Goal: Complete application form

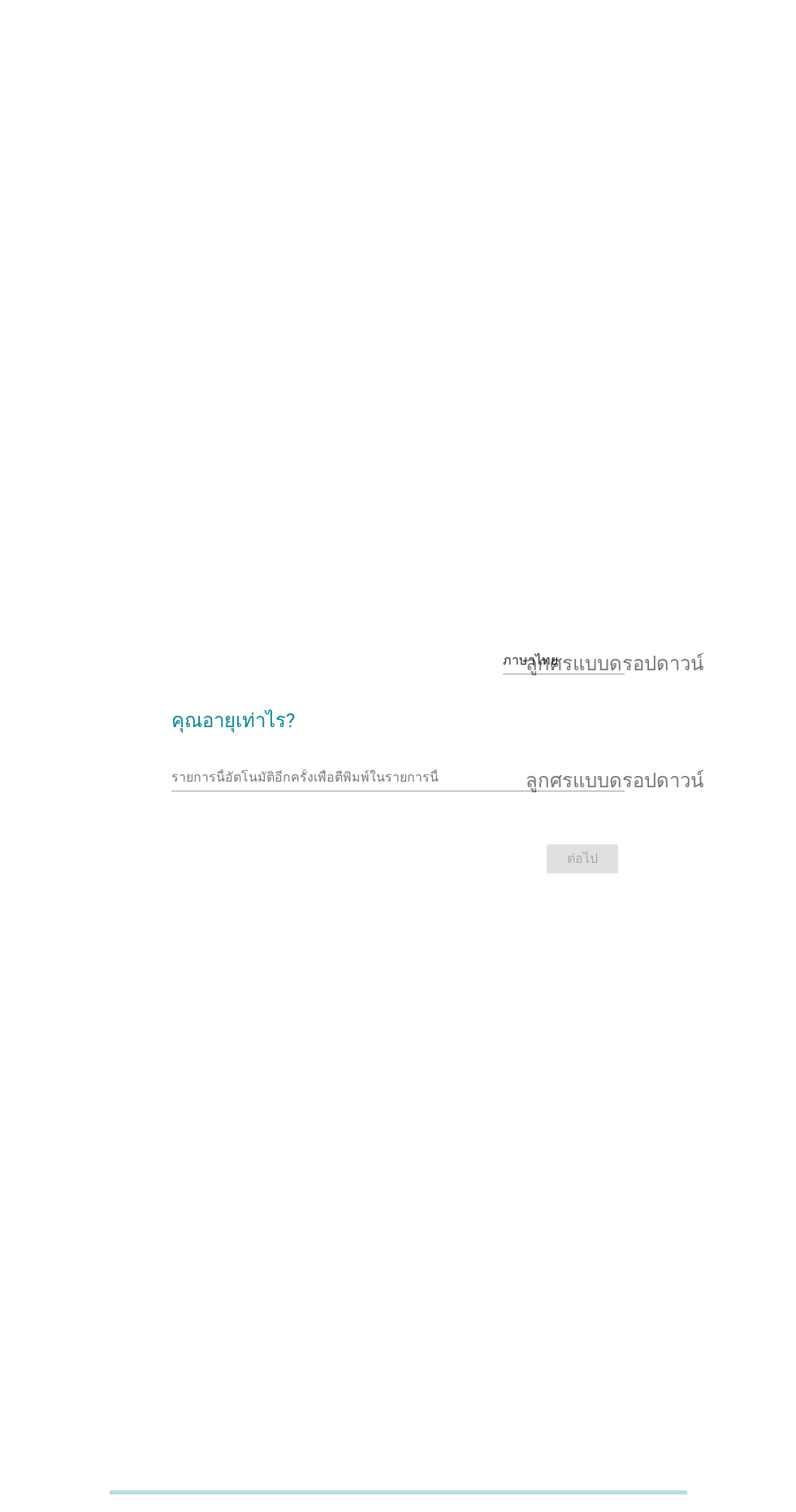
click at [327, 791] on input "รายการนี้อัตโนมัติอีกครั้งเพื่อตีพิมพ์ในรายการนี้" at bounding box center [386, 778] width 430 height 26
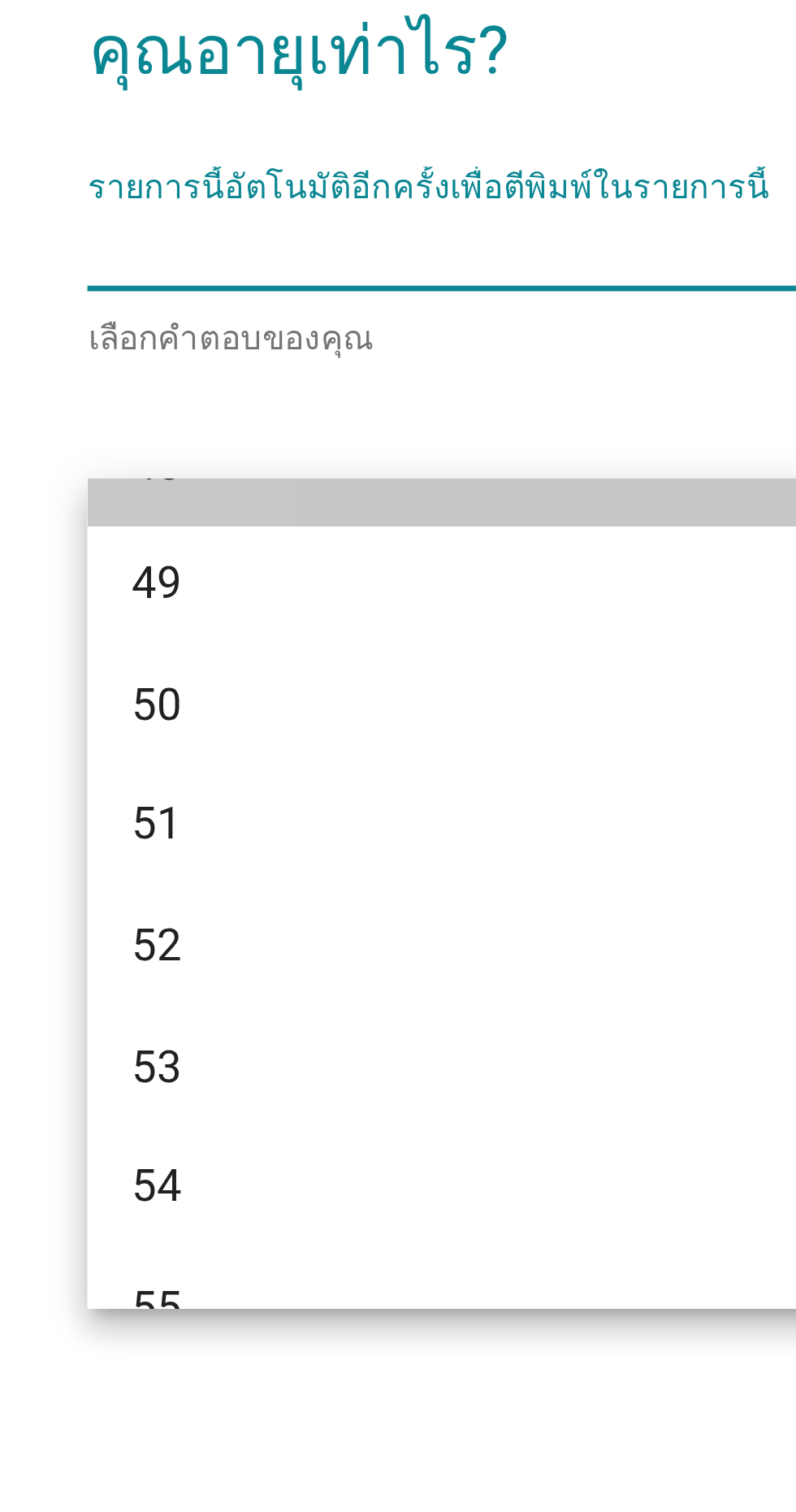
scroll to position [1091, 0]
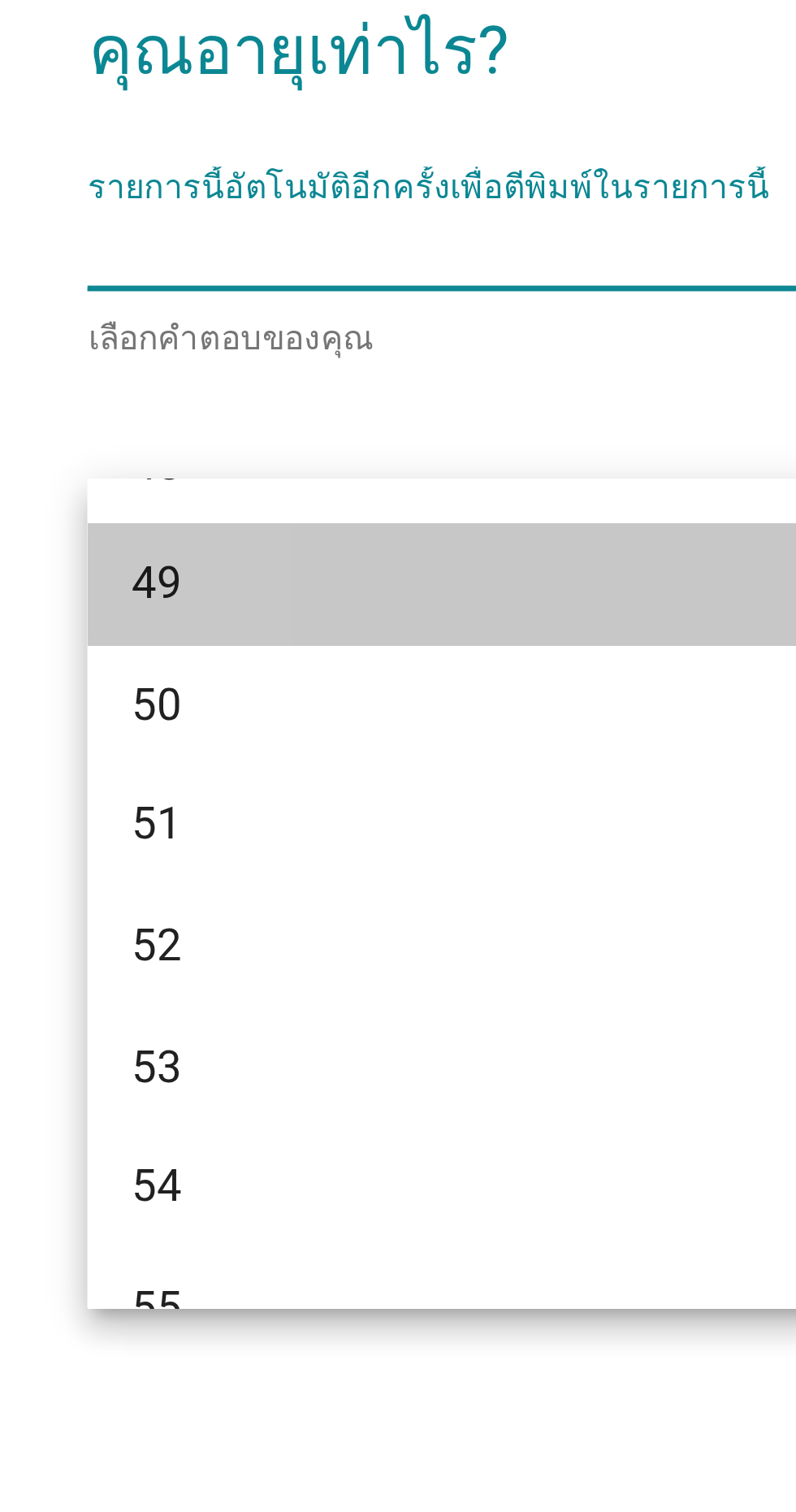
click at [204, 873] on div "49" at bounding box center [379, 873] width 391 height 19
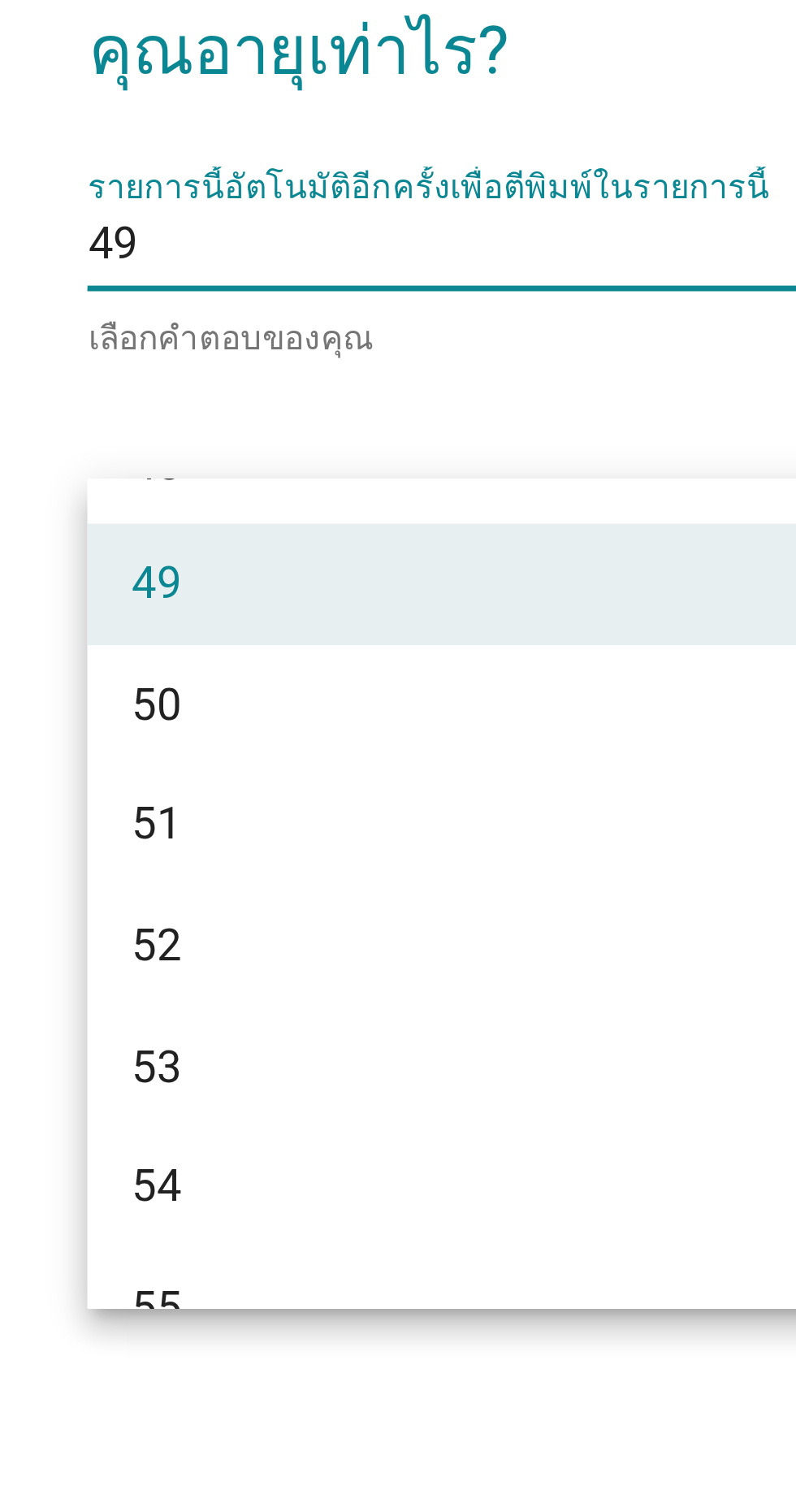
click at [293, 787] on input "รายการนี้อัตโนมัติอีกครั้งเพื่อตีพิมพ์ในรายการนี้" at bounding box center [393, 774] width 415 height 26
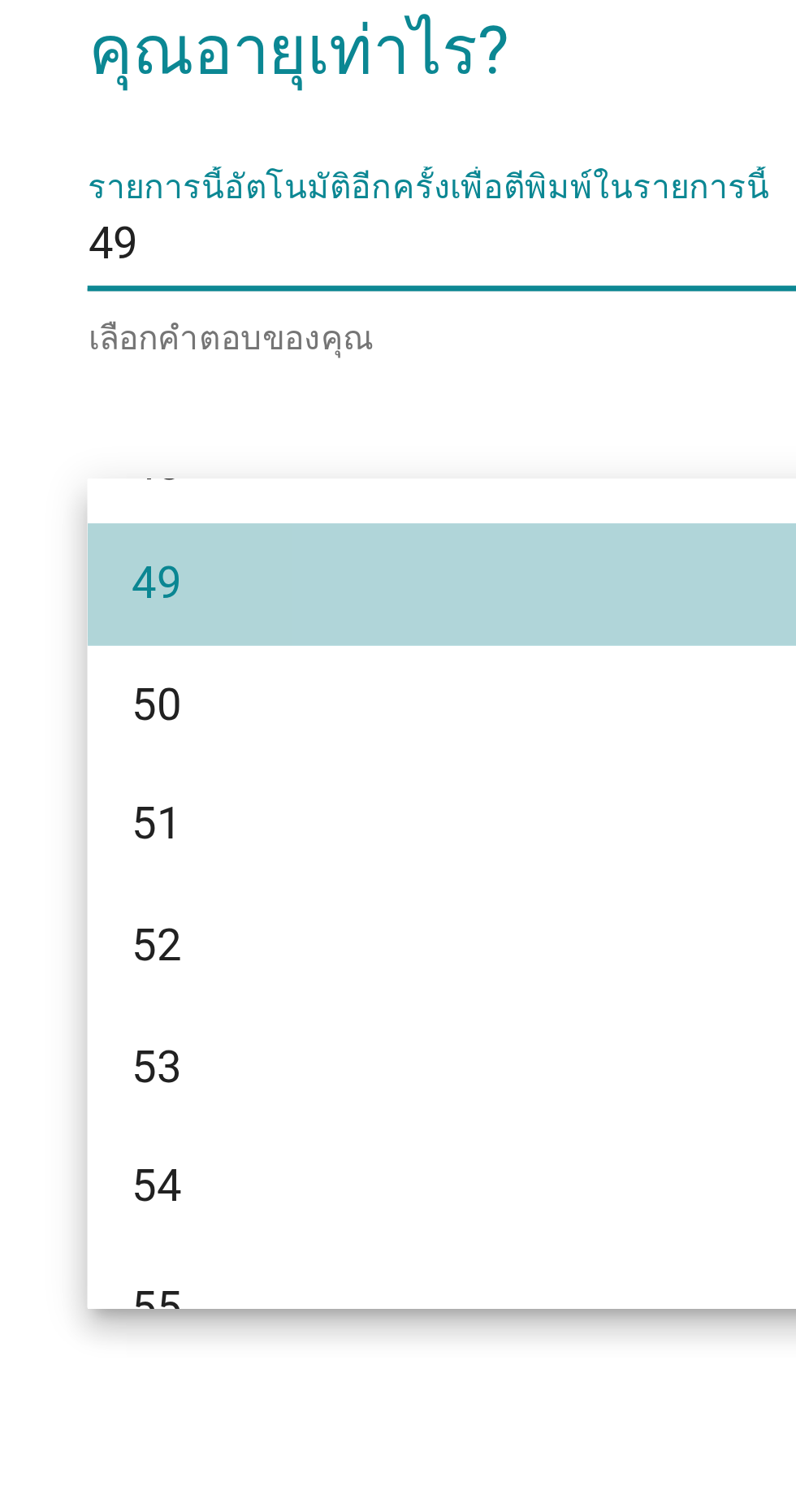
click at [257, 869] on div "49" at bounding box center [379, 873] width 391 height 19
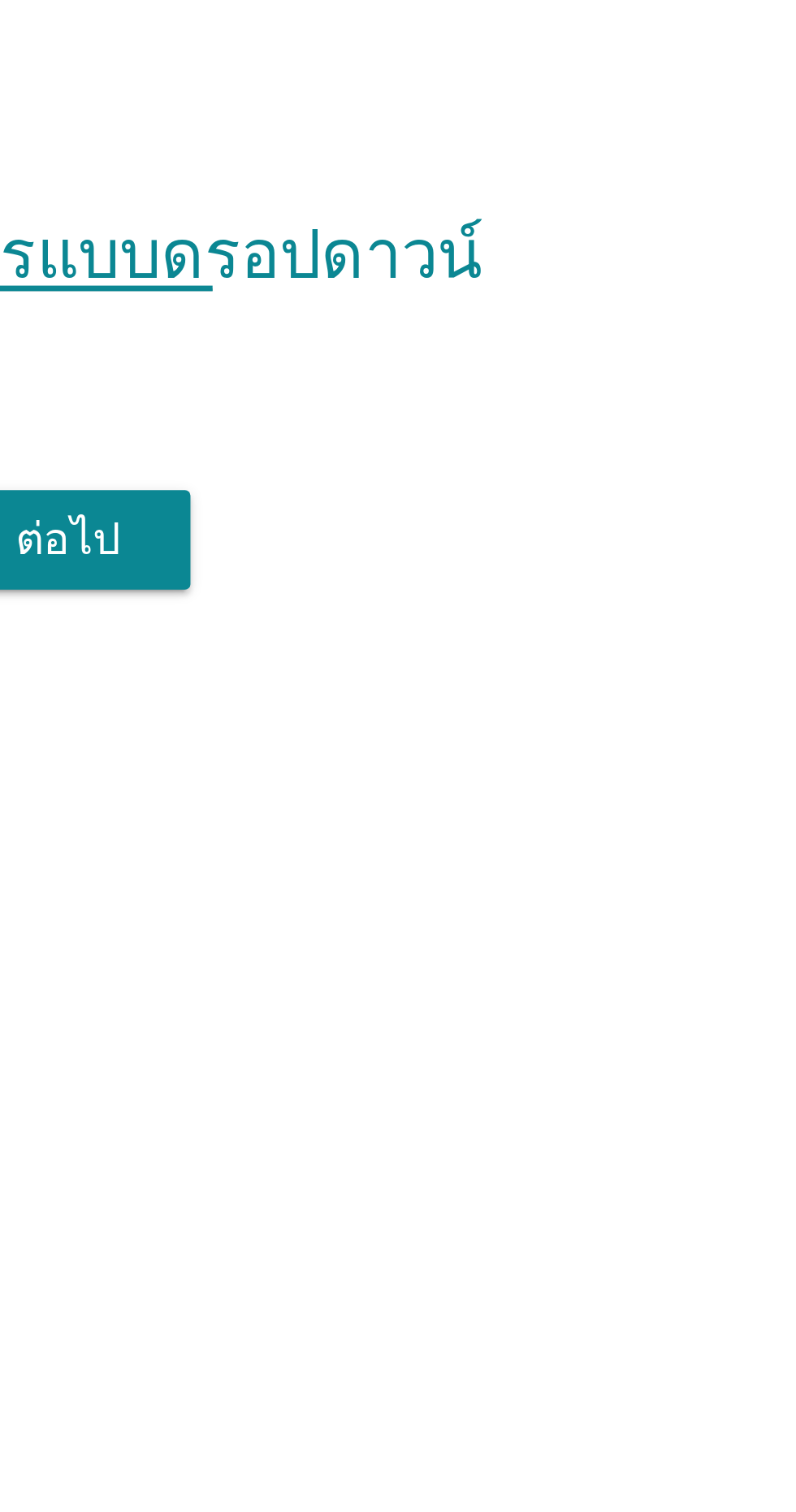
scroll to position [0, 0]
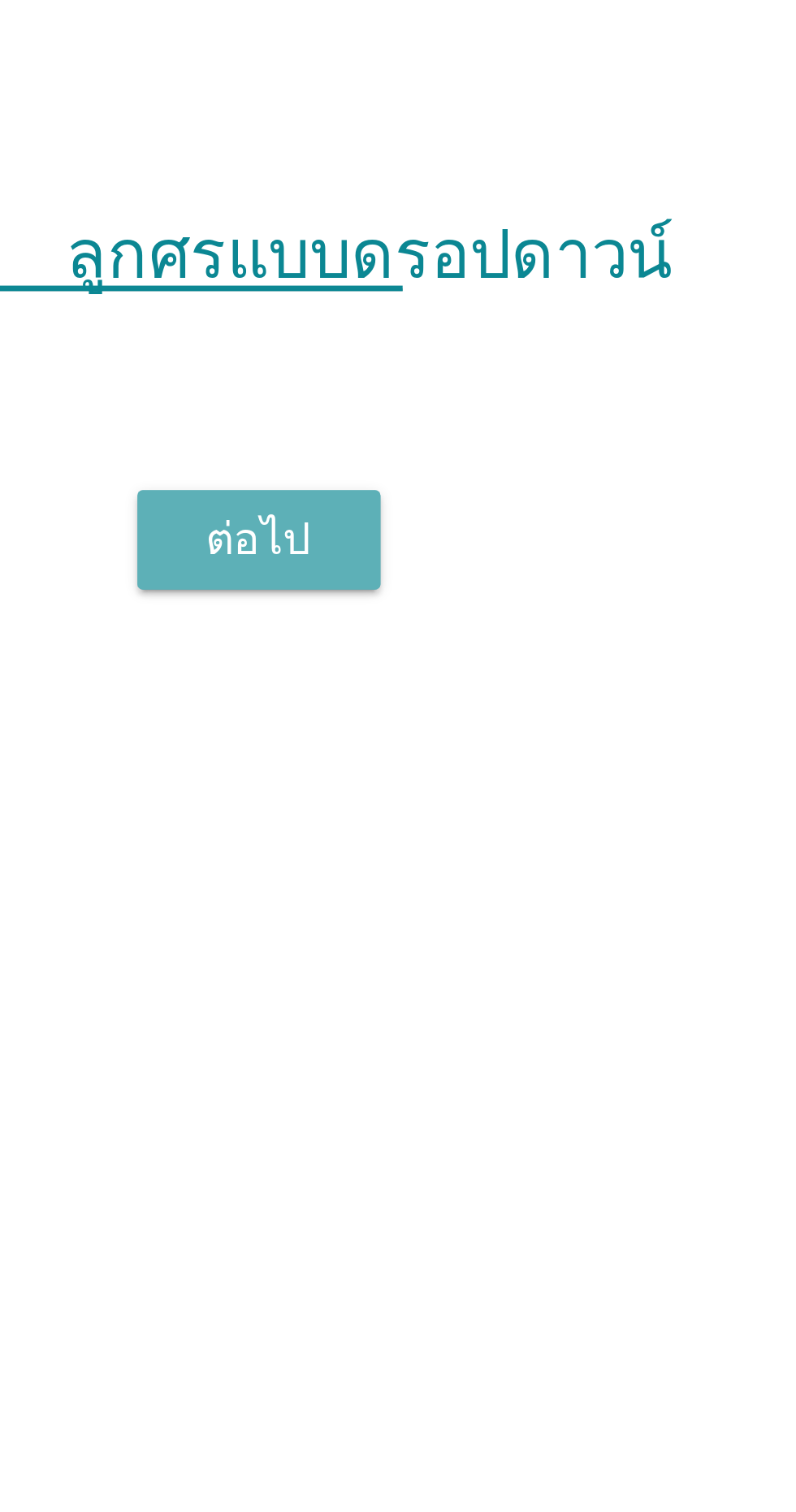
click at [588, 869] on font "ต่อไป" at bounding box center [582, 860] width 31 height 15
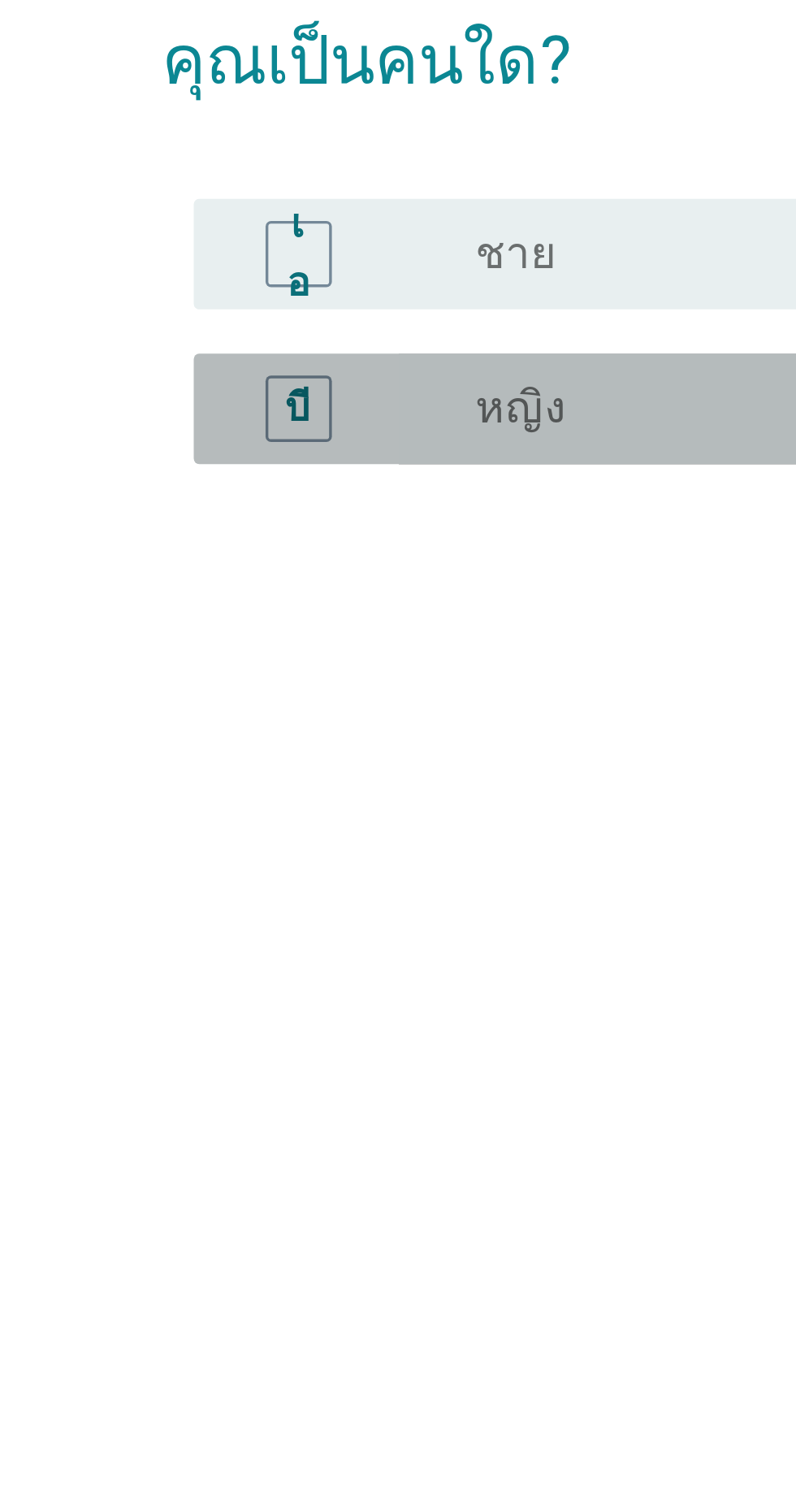
click at [265, 801] on font "หญิง" at bounding box center [277, 793] width 27 height 15
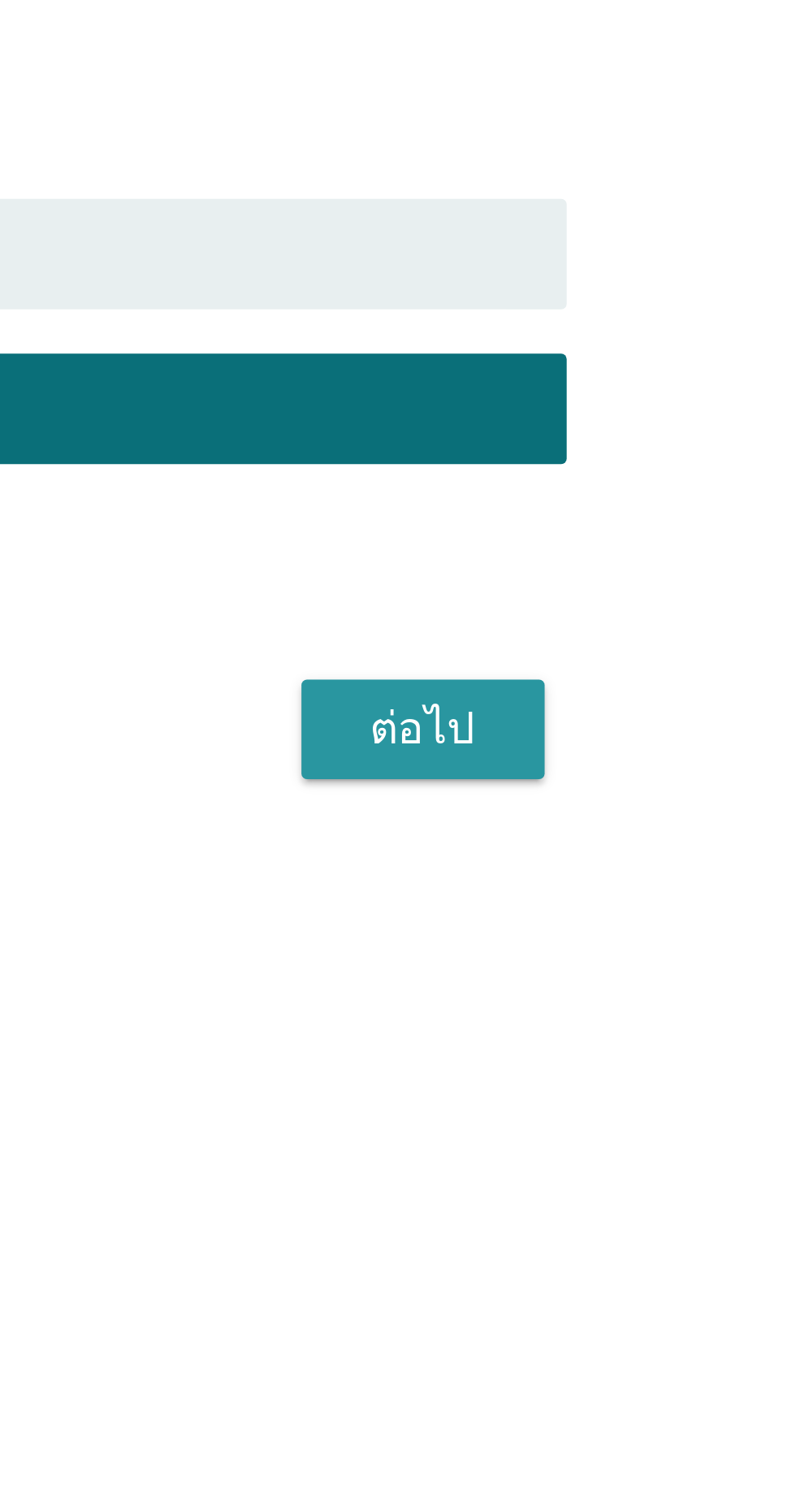
click at [599, 898] on div "ต่อไป" at bounding box center [582, 887] width 45 height 19
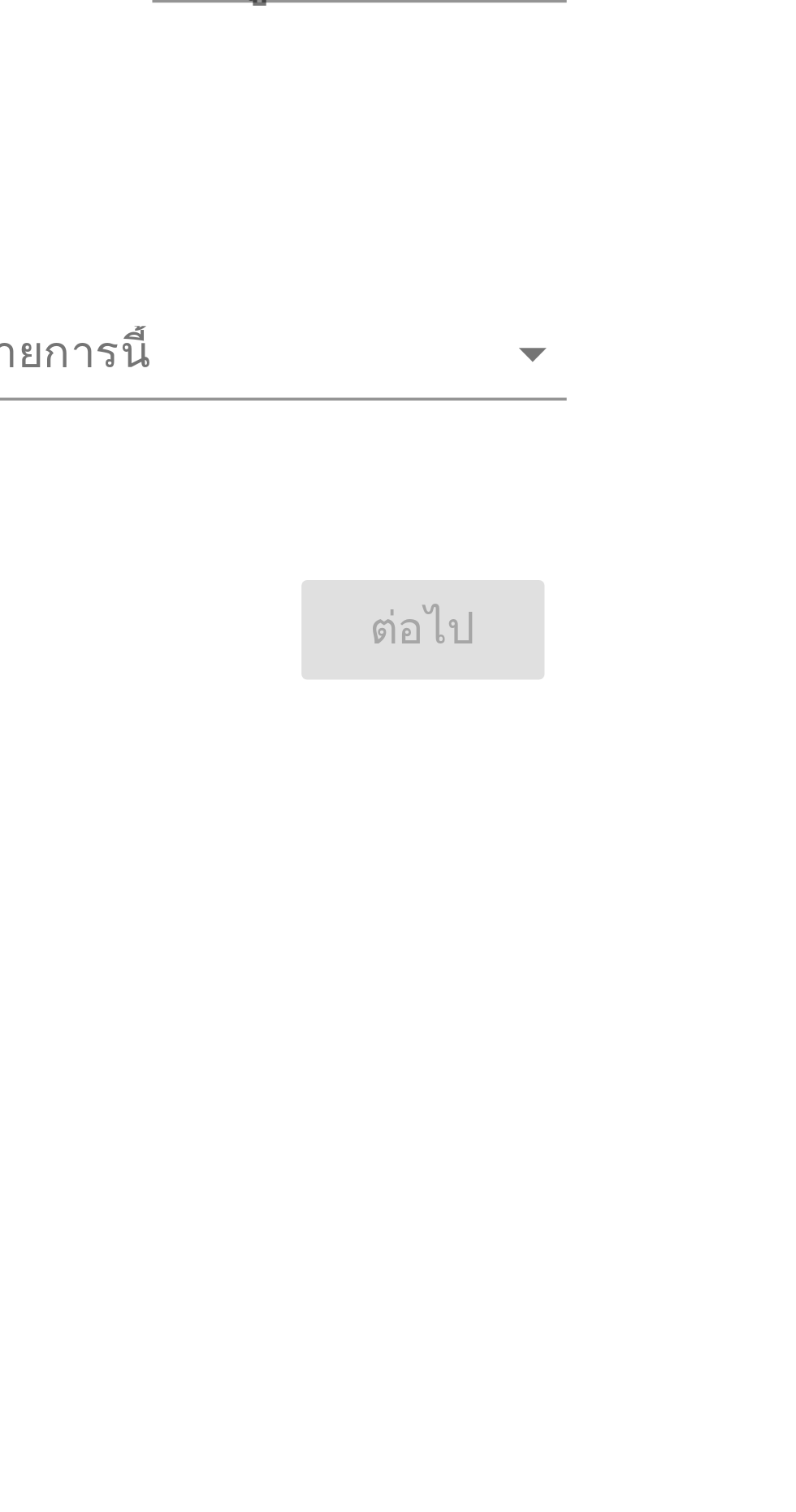
scroll to position [28, 0]
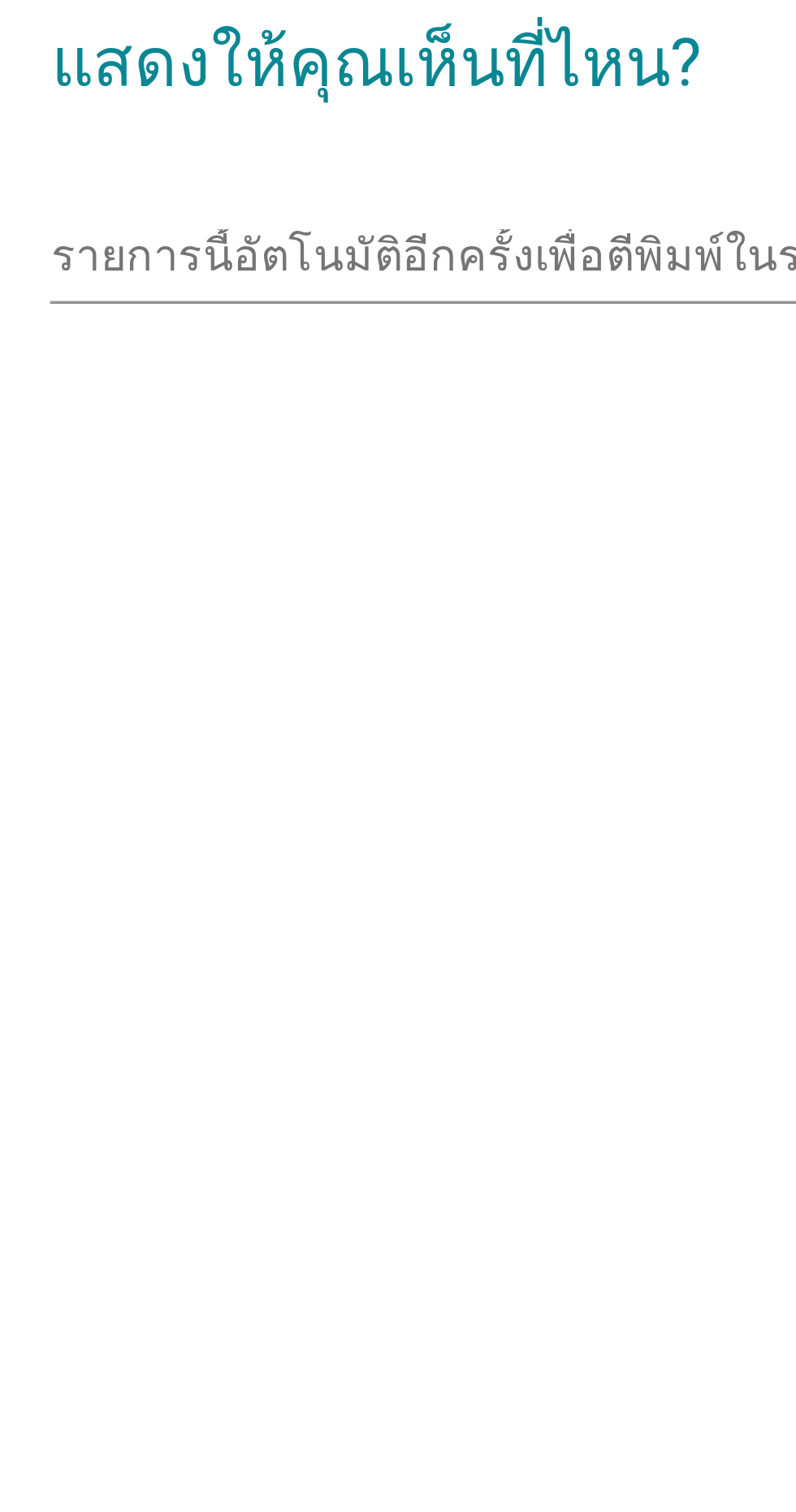
click at [275, 762] on input "รายการนี้อัตโนมัติอีกครั้งเพื่อตีพิมพ์ในรายการนี้" at bounding box center [386, 749] width 430 height 26
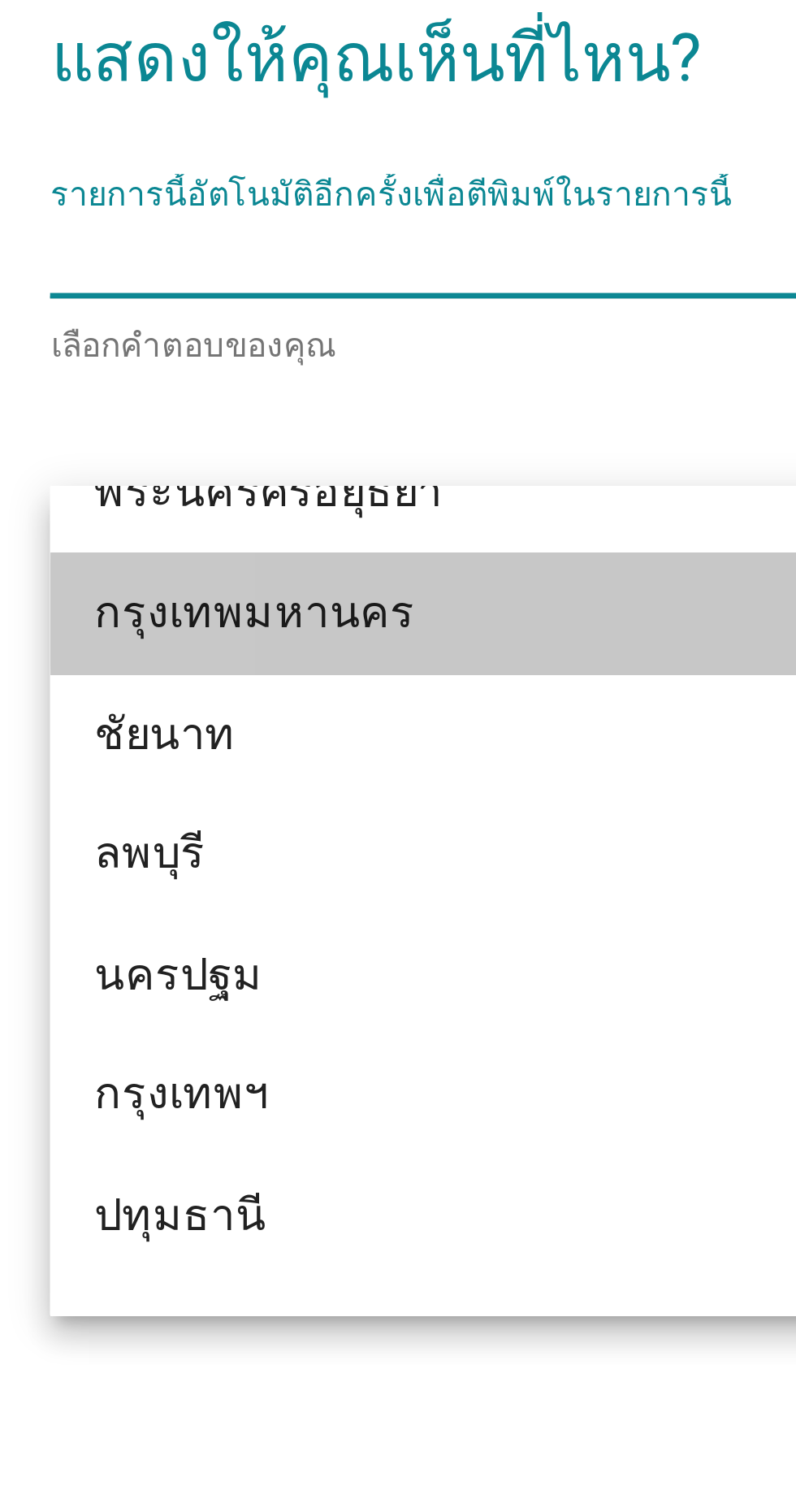
scroll to position [1363, 0]
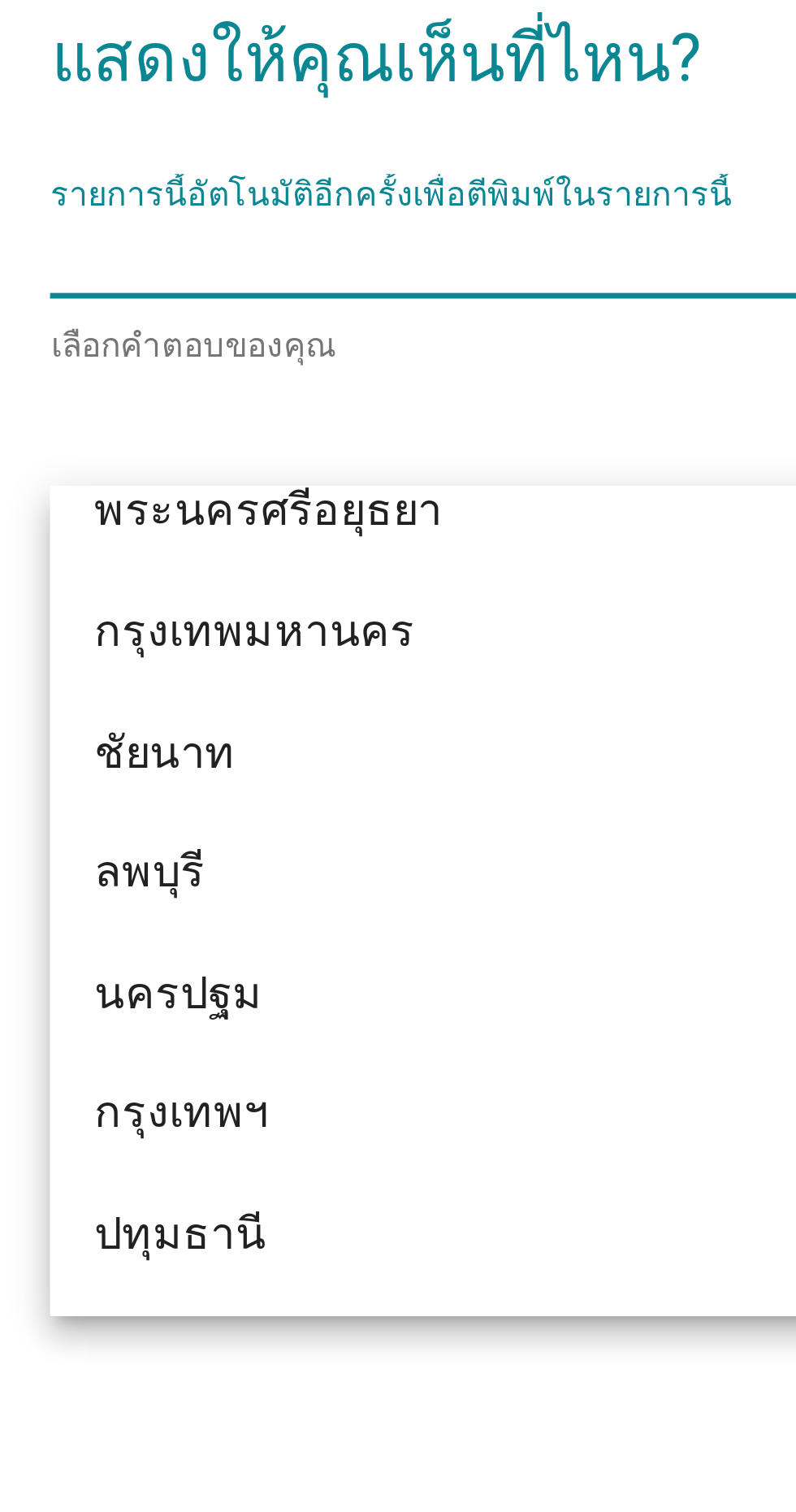
click at [265, 862] on font "กรุงเทพมหานคร" at bounding box center [231, 858] width 94 height 15
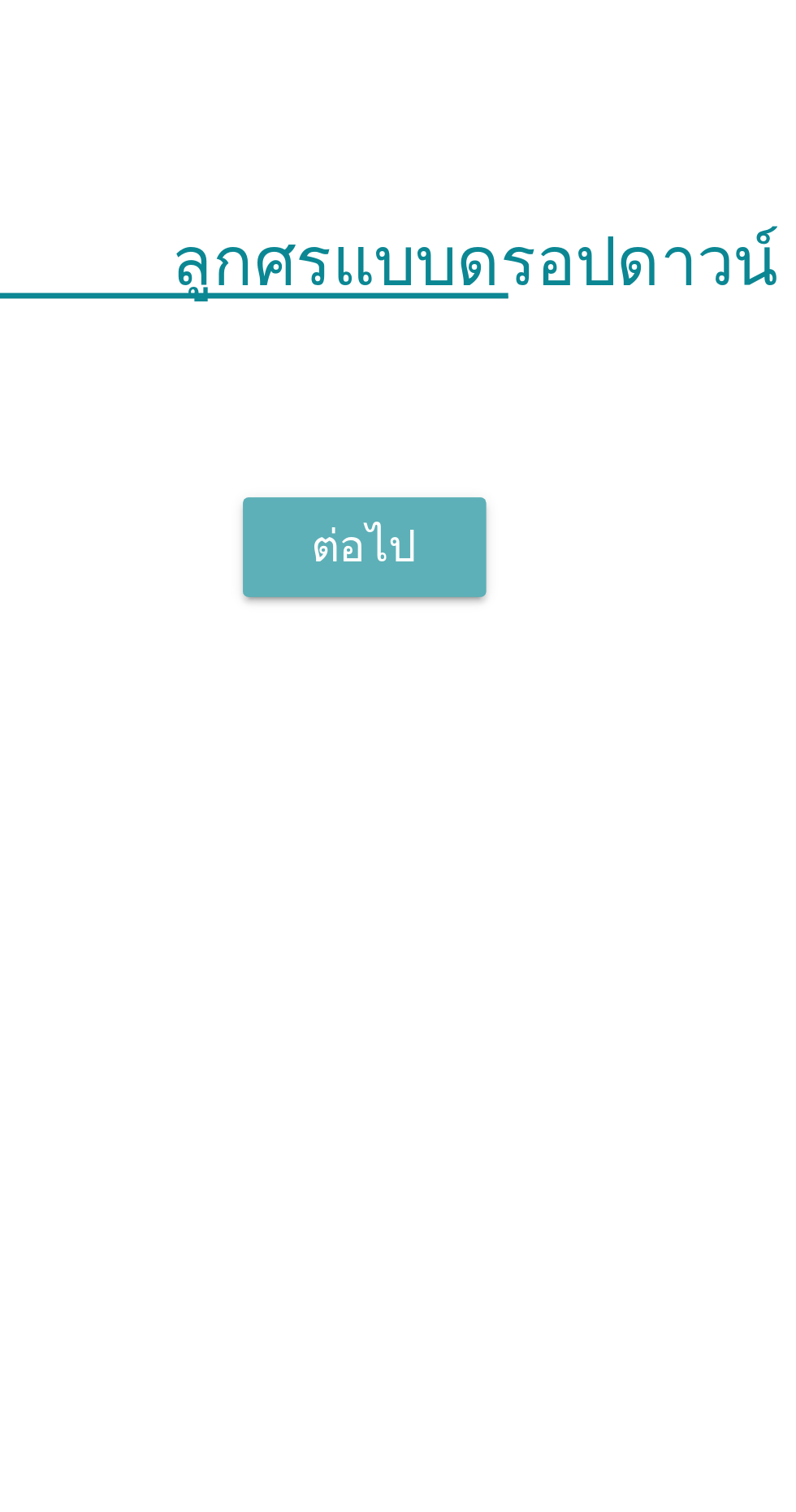
click at [587, 849] on button "ต่อไป" at bounding box center [582, 834] width 71 height 29
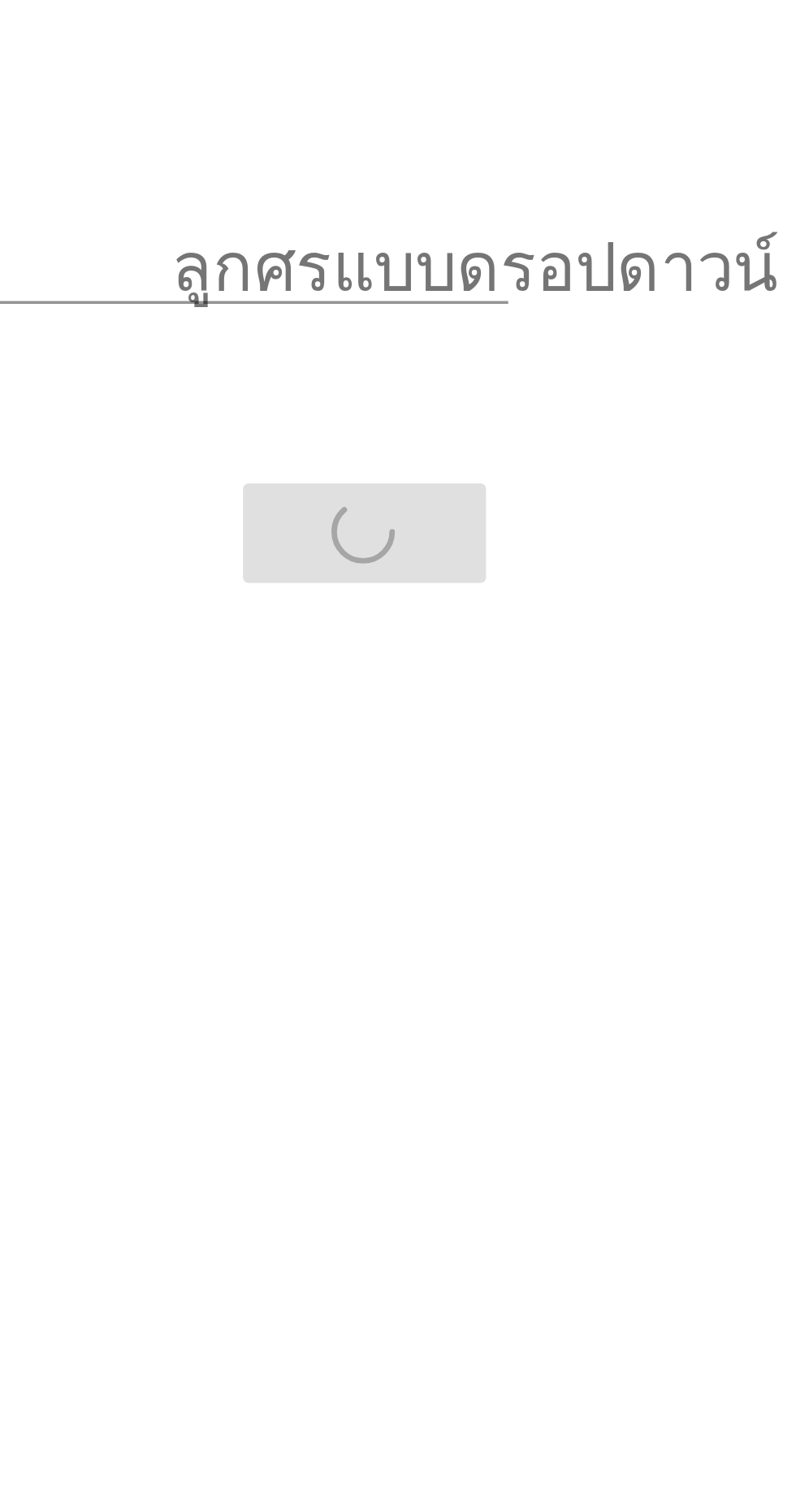
scroll to position [0, 0]
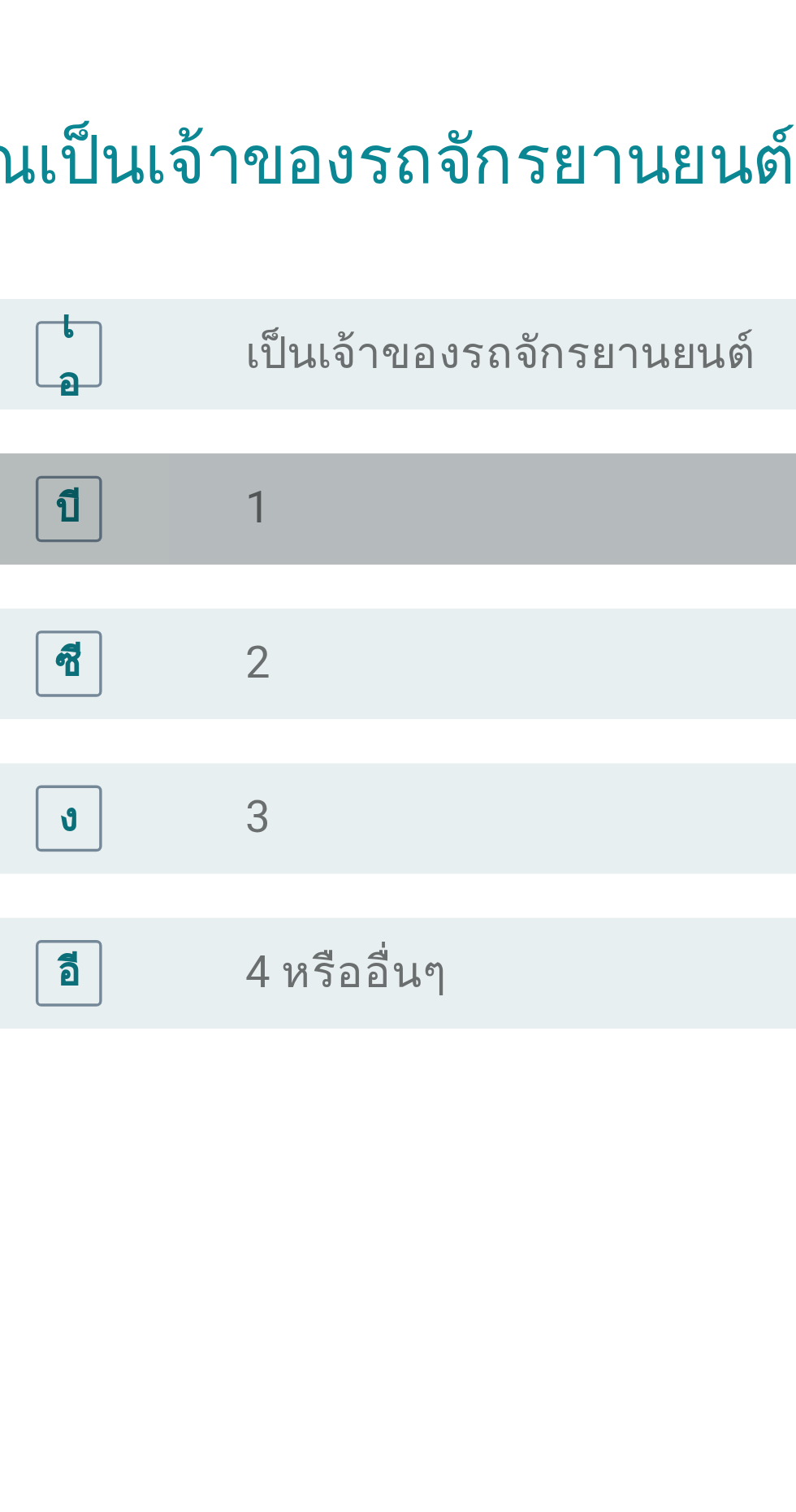
click at [214, 731] on font "บี" at bounding box center [211, 724] width 7 height 13
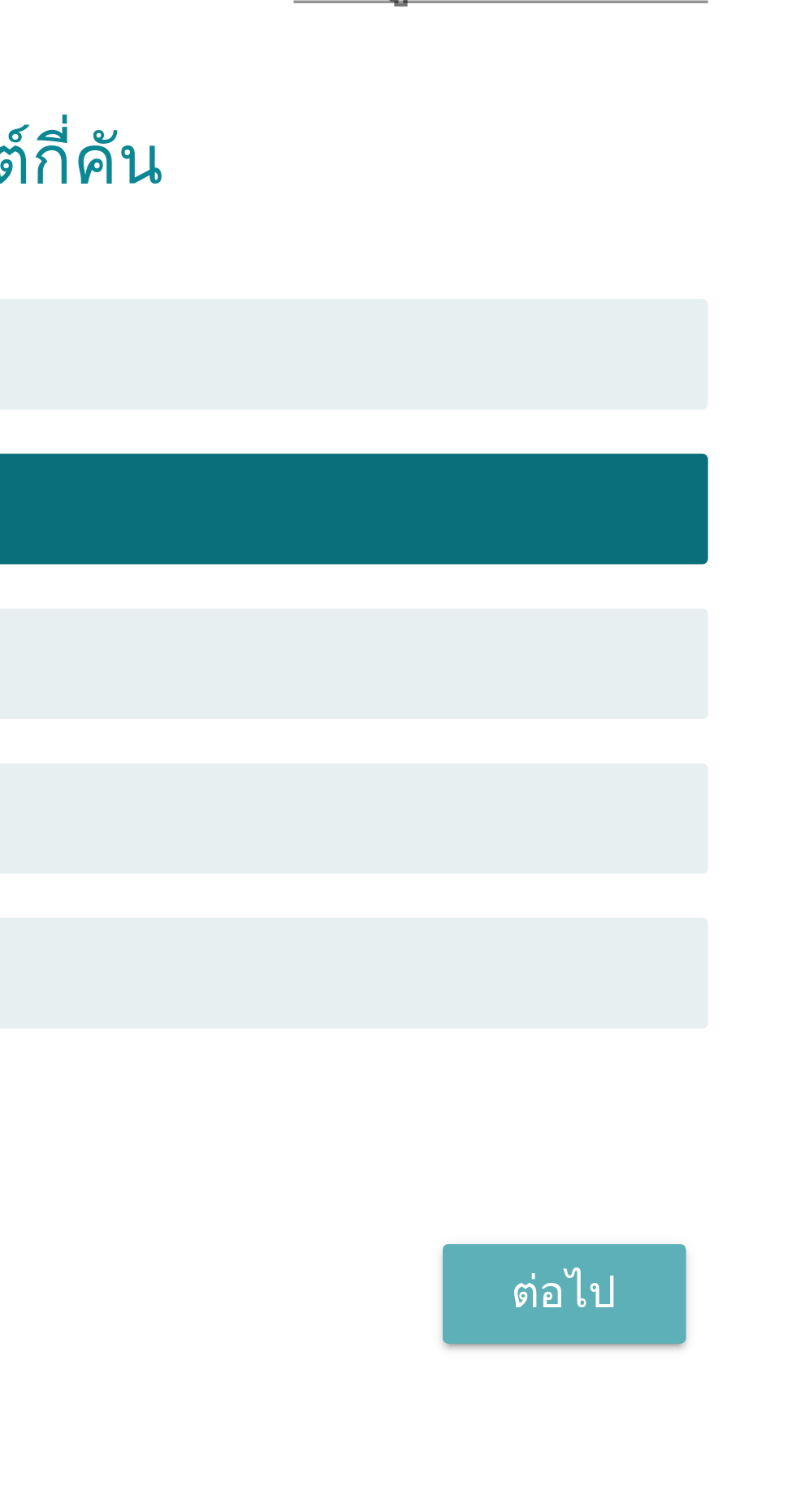
click at [570, 964] on font "ต่อไป" at bounding box center [582, 955] width 31 height 15
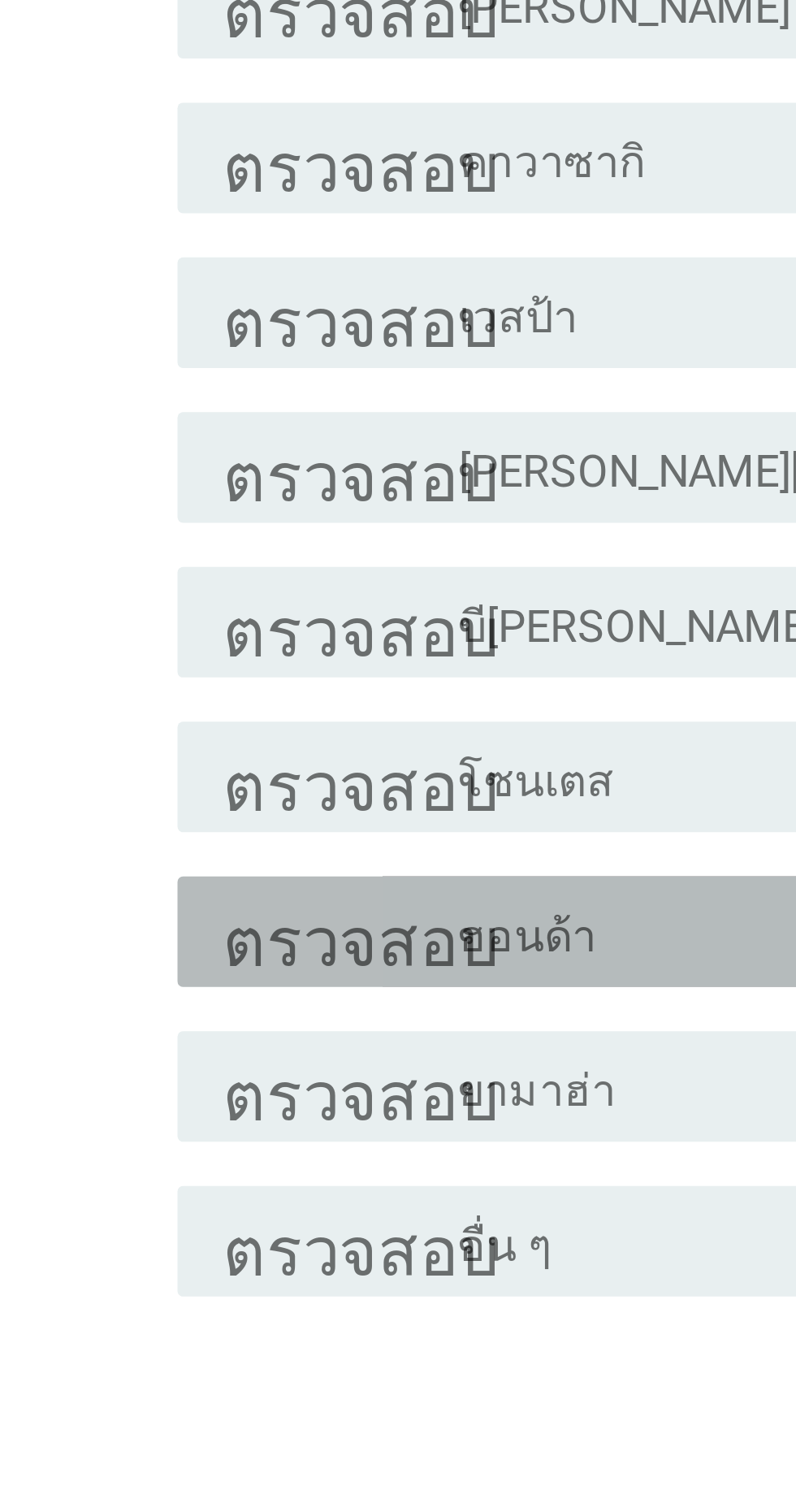
click at [288, 929] on font "ฮอนด้า" at bounding box center [284, 921] width 41 height 15
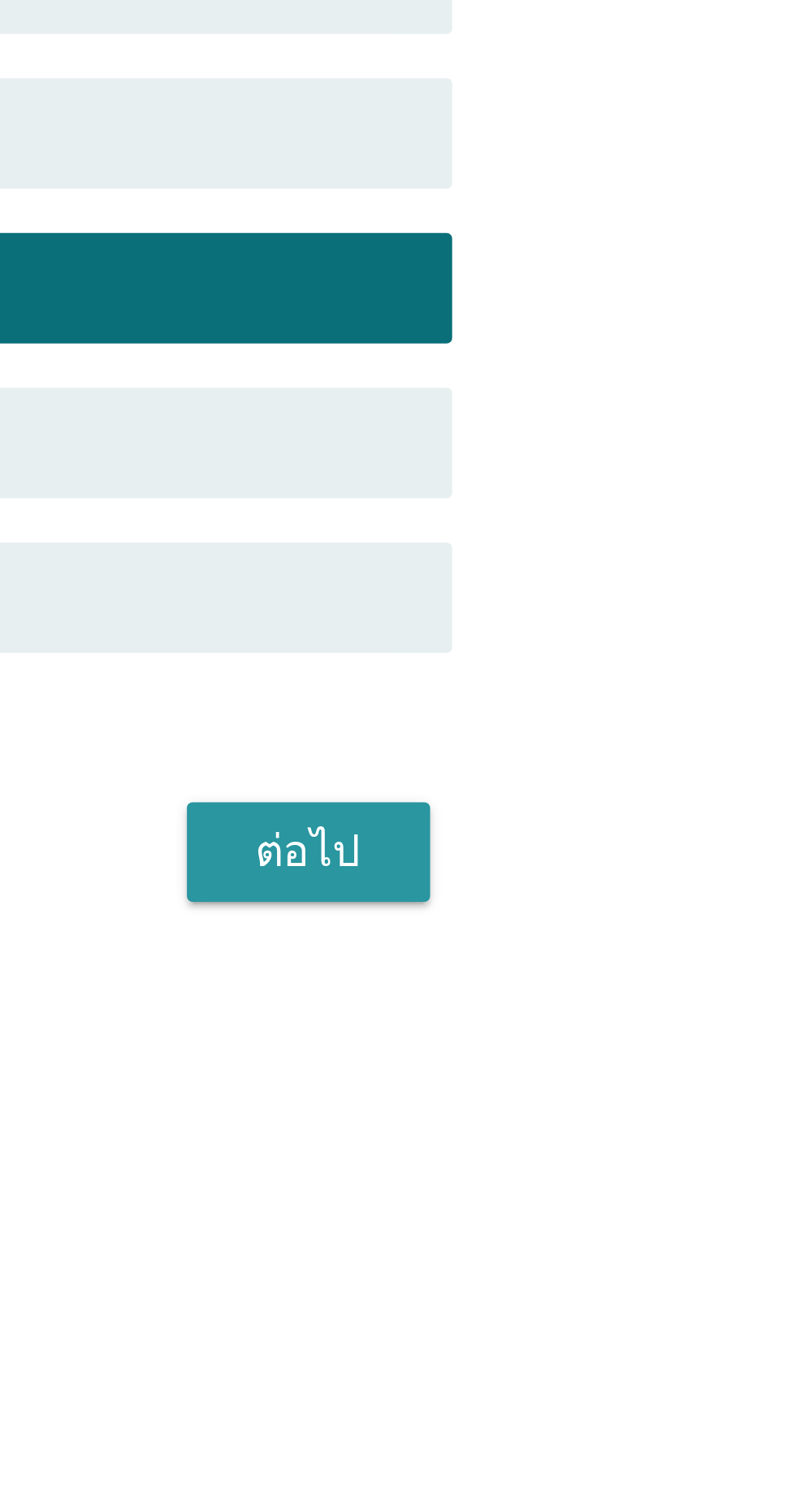
click at [583, 1094] on font "ต่อไป" at bounding box center [582, 1085] width 31 height 15
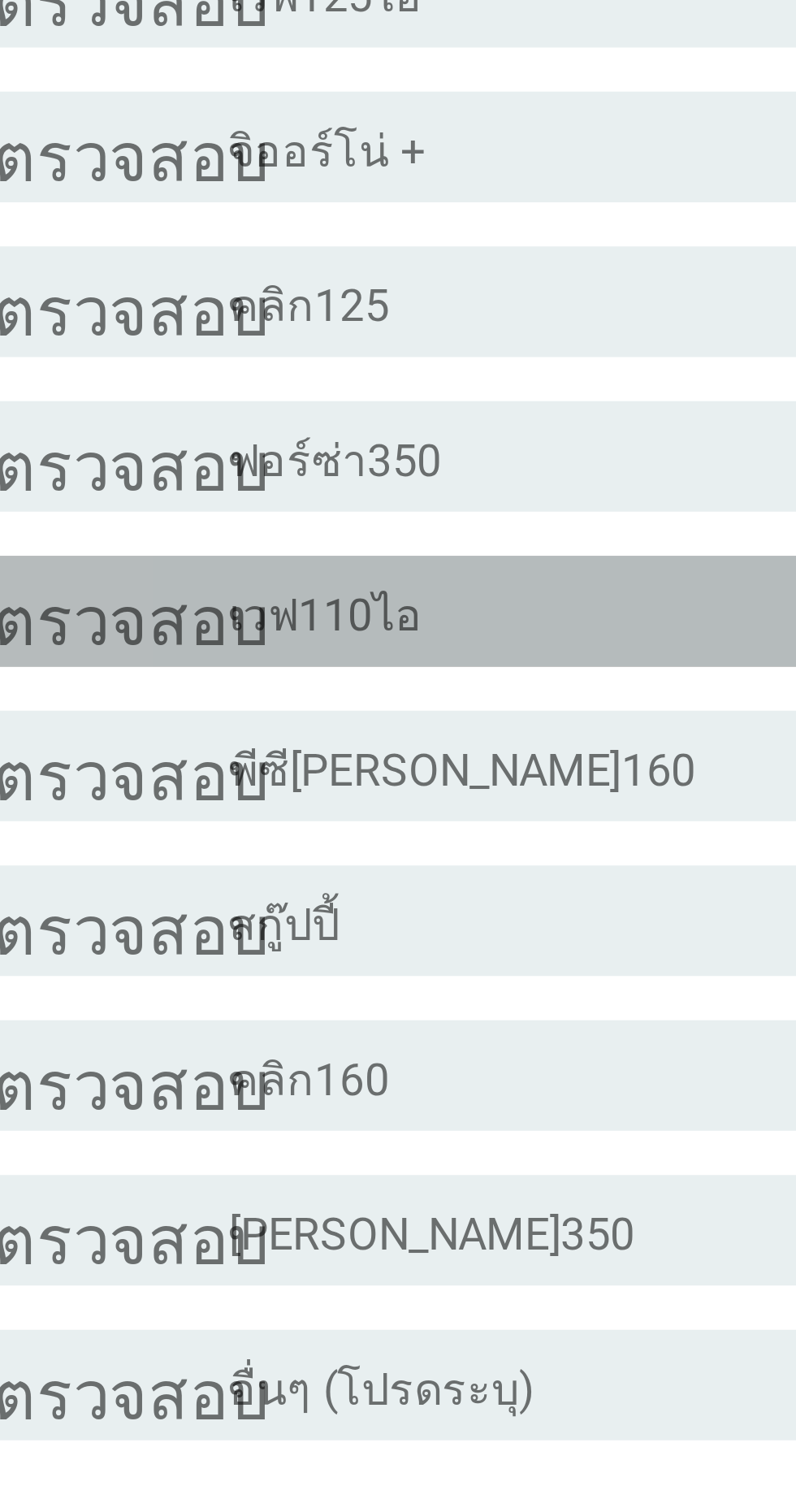
click at [330, 877] on div "โครงร่างกล่องกาเครื่องหมายว่าง เวฟ110ไอ" at bounding box center [438, 866] width 348 height 19
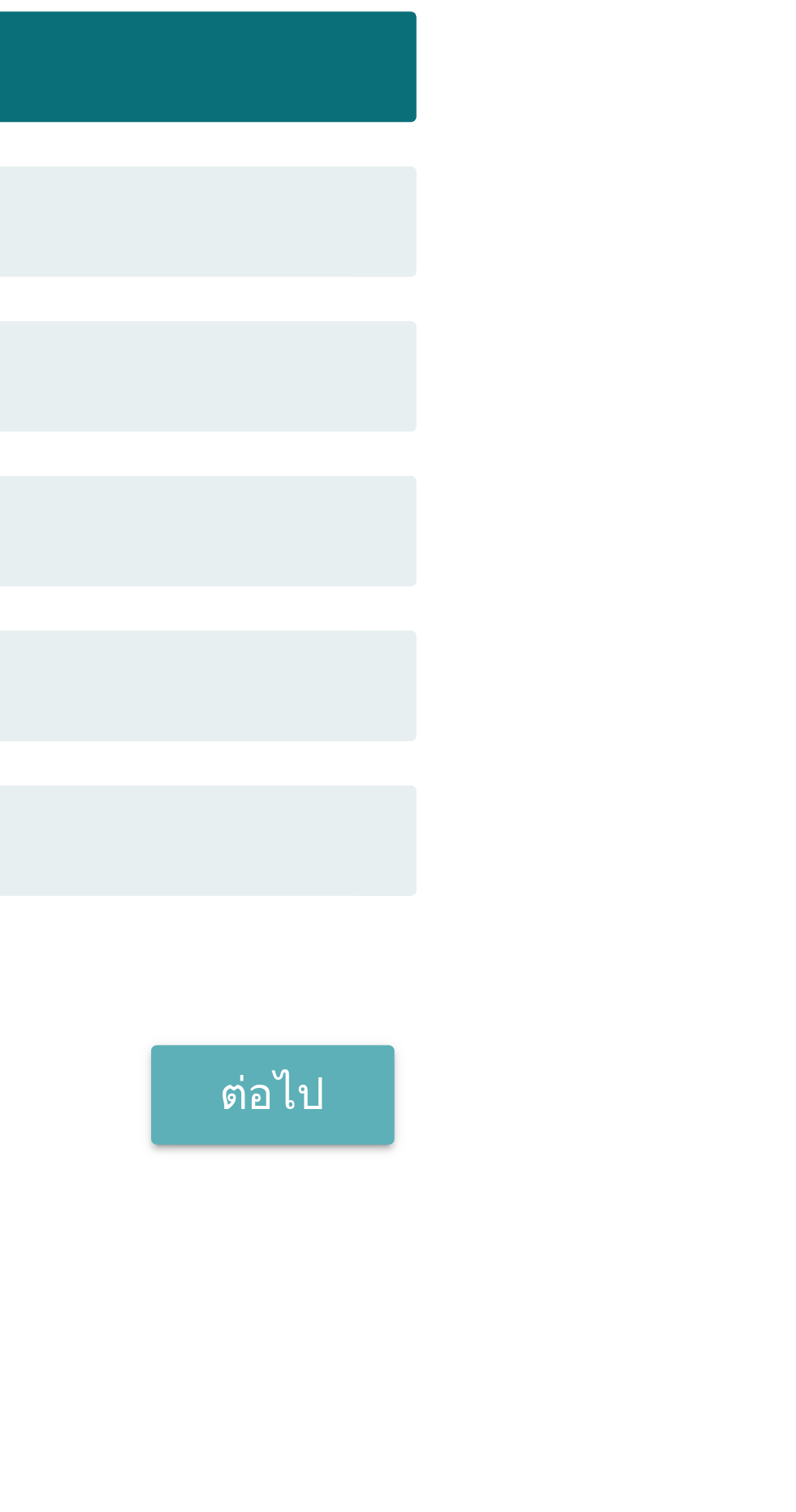
click at [592, 1176] on font "ต่อไป" at bounding box center [582, 1168] width 31 height 15
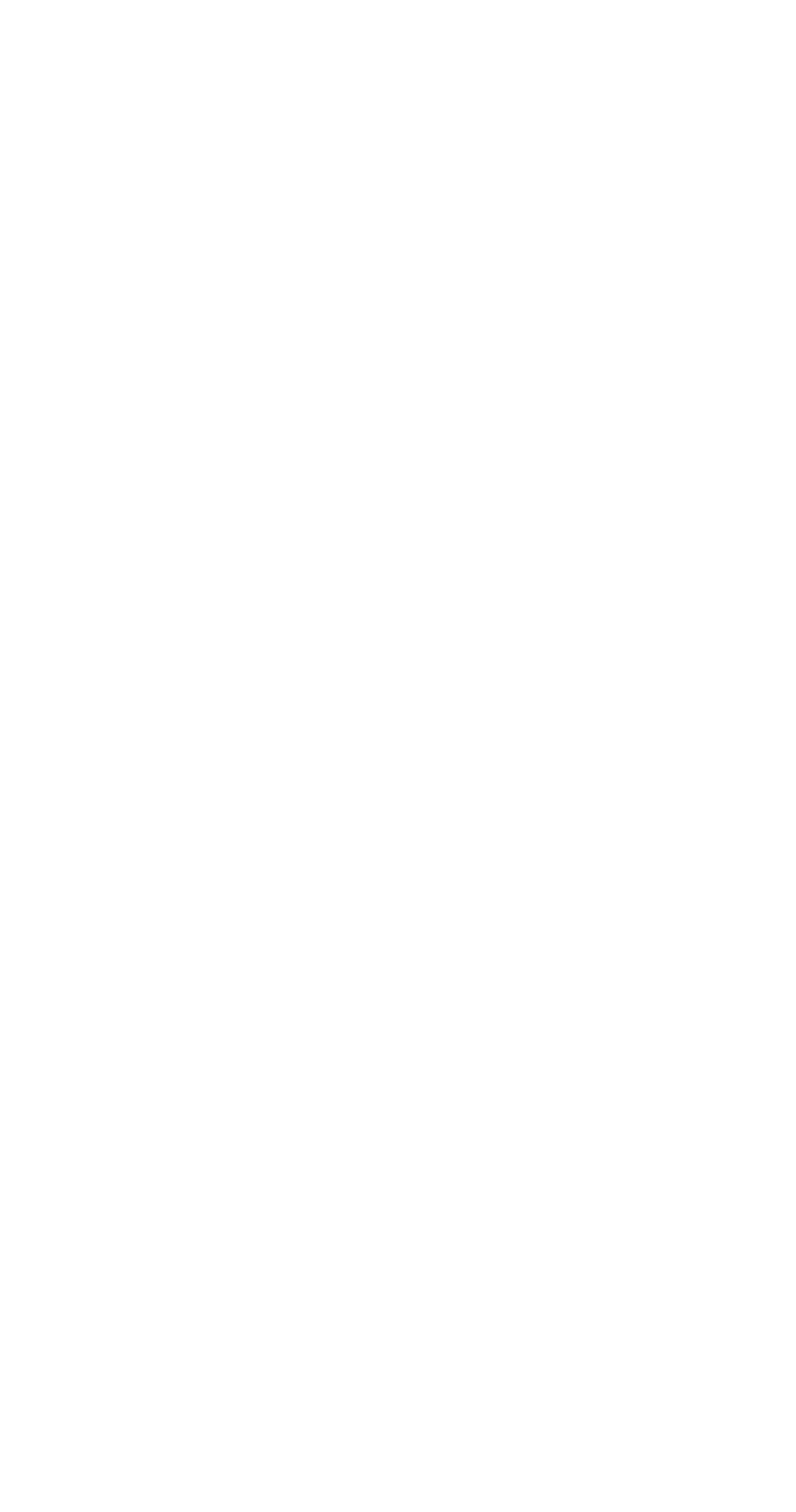
scroll to position [14, 0]
